Goal: Find specific page/section: Find specific page/section

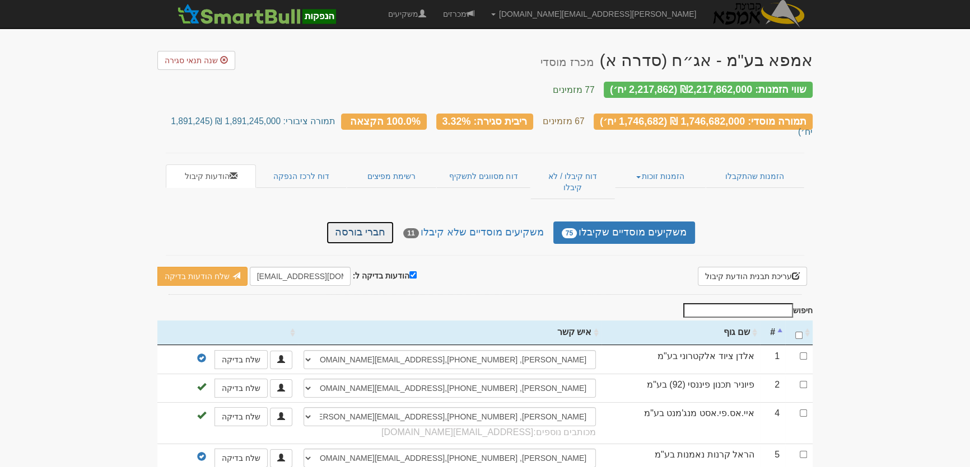
click at [380, 222] on link "חברי בורסה" at bounding box center [359, 233] width 67 height 22
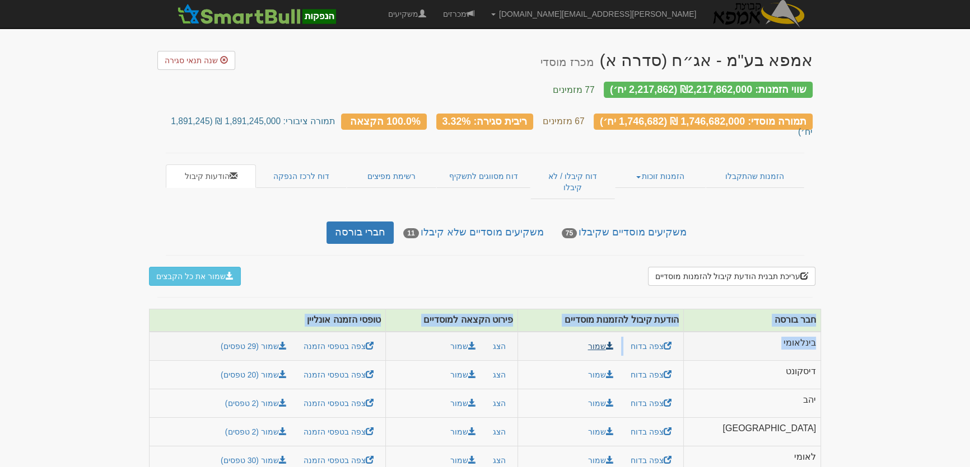
drag, startPoint x: 830, startPoint y: 289, endPoint x: 648, endPoint y: 307, distance: 183.4
click at [648, 307] on body "yaelb@leadercm.co.il הגדרות חשבונות הנפקה תבניות הודעות קיבול X" at bounding box center [485, 286] width 970 height 572
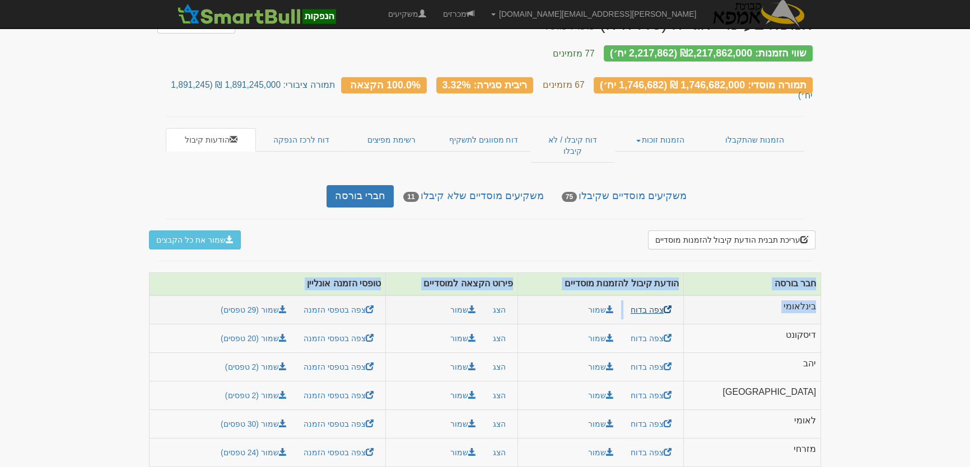
scroll to position [73, 0]
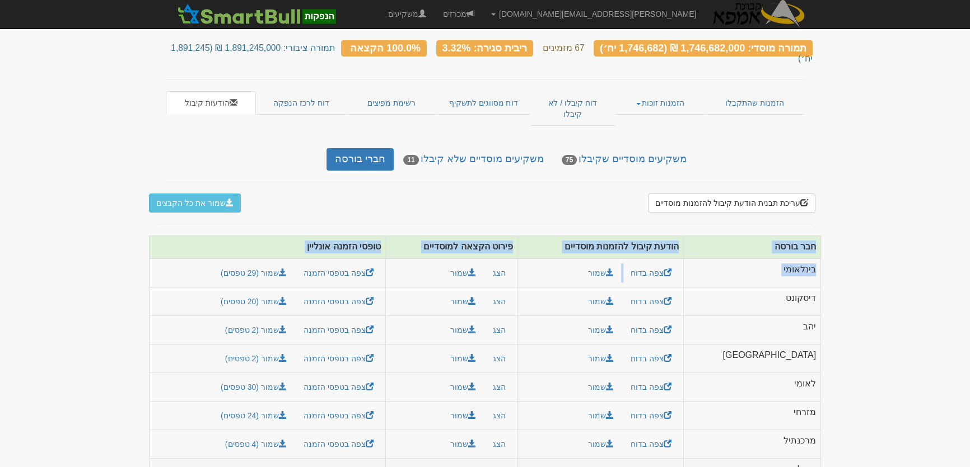
drag, startPoint x: 816, startPoint y: 288, endPoint x: 267, endPoint y: 446, distance: 570.7
click at [267, 446] on table "חבר בורסה הודעת קיבול להזמנות מוסדיים פירוט הקצאה למוסדיים טופסי הזמנה אונליין …" at bounding box center [485, 362] width 672 height 252
copy table
